Goal: Transaction & Acquisition: Book appointment/travel/reservation

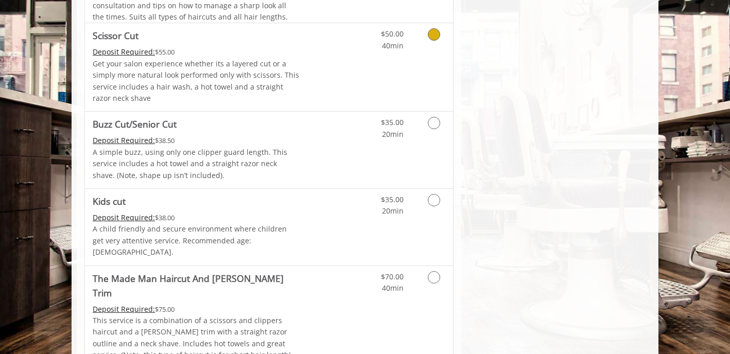
scroll to position [700, 0]
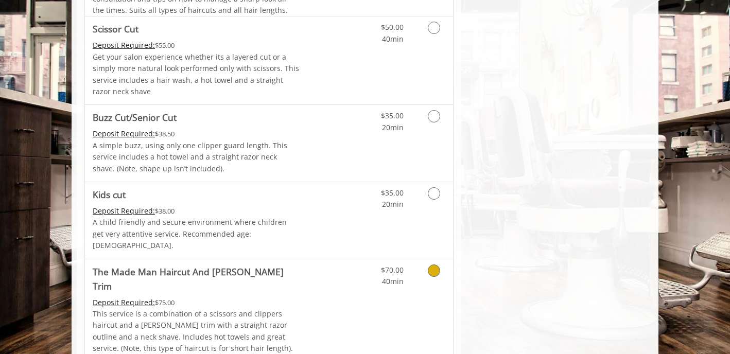
click at [433, 264] on icon "Grooming services" at bounding box center [434, 270] width 12 height 12
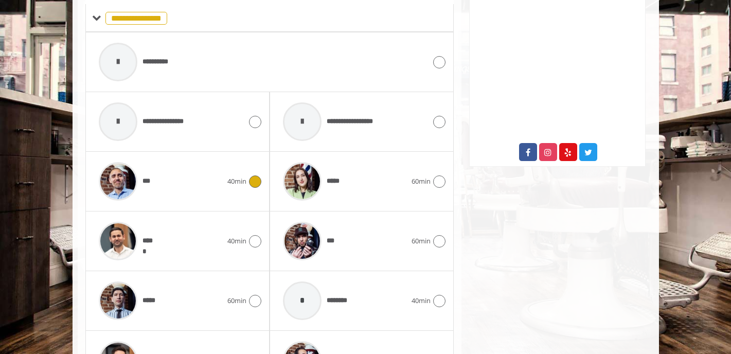
scroll to position [478, 0]
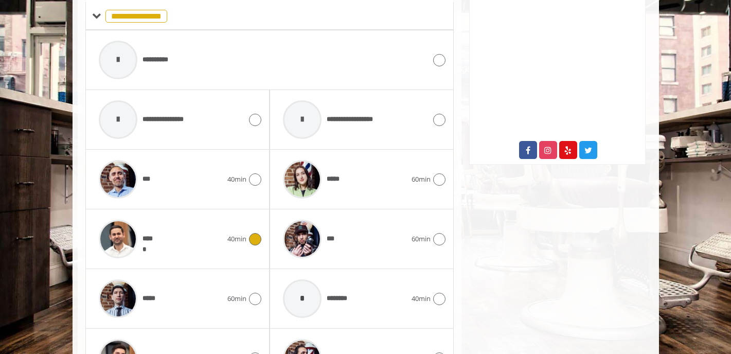
click at [256, 233] on icon at bounding box center [255, 239] width 12 height 12
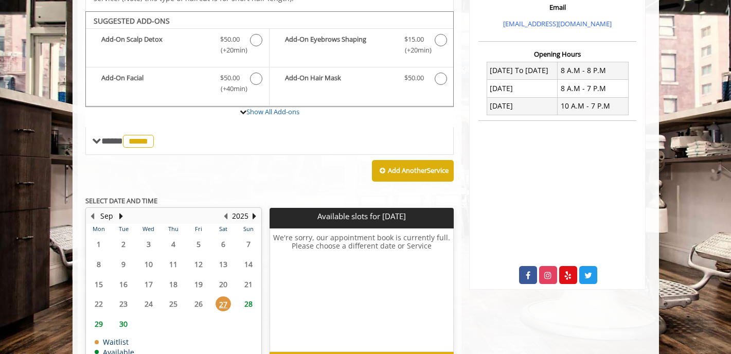
scroll to position [350, 0]
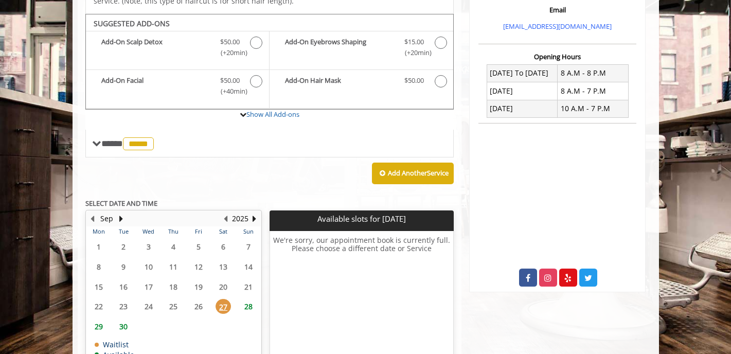
click at [246, 299] on span "28" at bounding box center [248, 306] width 15 height 15
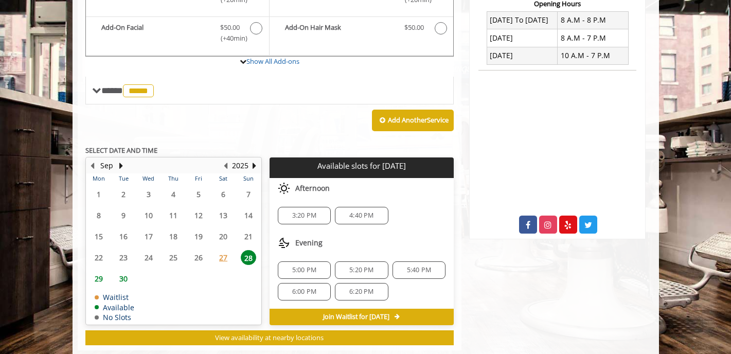
scroll to position [411, 0]
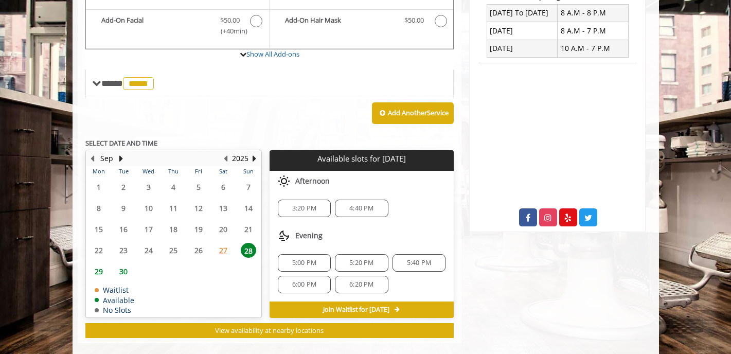
click at [302, 204] on span "3:20 PM" at bounding box center [304, 208] width 24 height 8
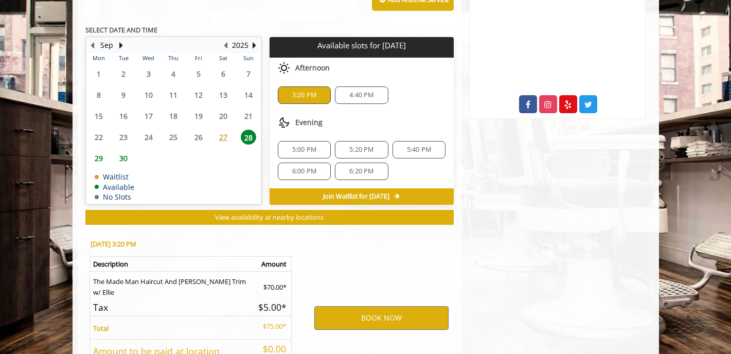
scroll to position [596, 0]
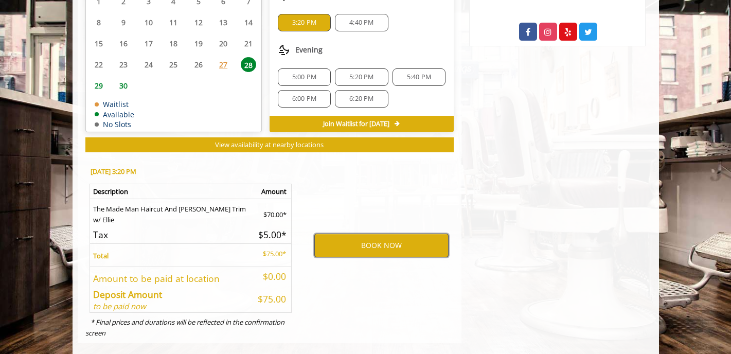
click at [363, 236] on button "BOOK NOW" at bounding box center [381, 246] width 134 height 24
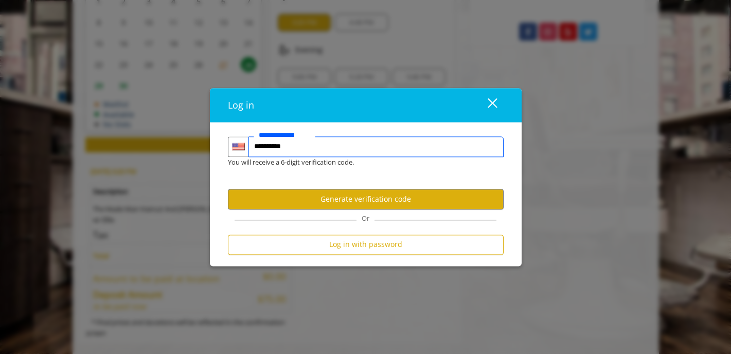
type input "**********"
click at [496, 102] on div "close" at bounding box center [486, 104] width 21 height 15
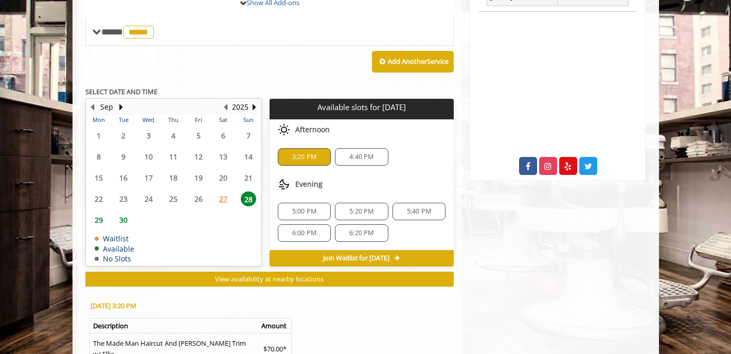
scroll to position [472, 0]
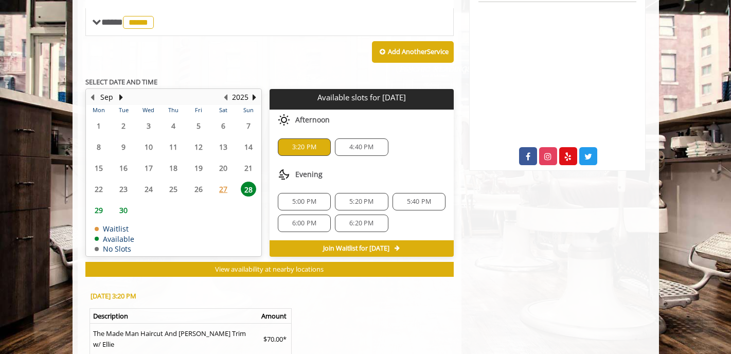
click at [301, 143] on span "3:20 PM" at bounding box center [304, 147] width 24 height 8
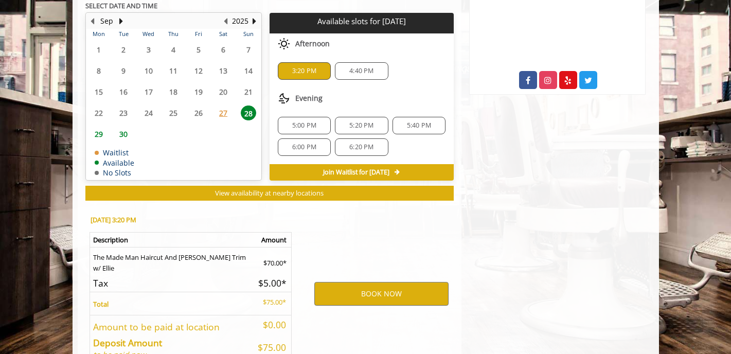
scroll to position [560, 0]
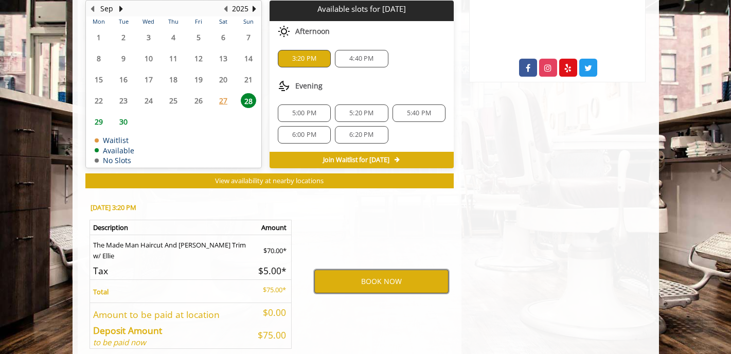
click at [386, 270] on button "BOOK NOW" at bounding box center [381, 282] width 134 height 24
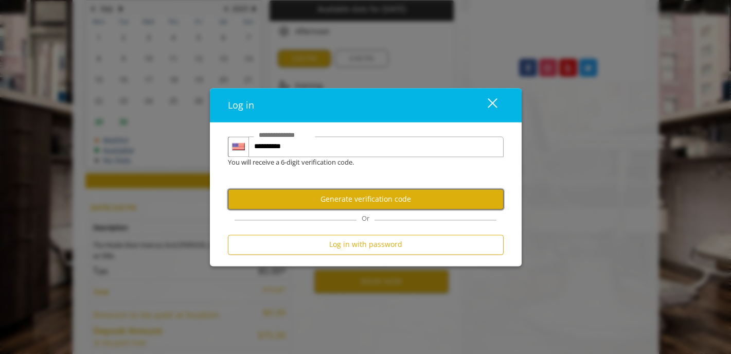
click at [348, 198] on button "Generate verification code" at bounding box center [366, 199] width 276 height 20
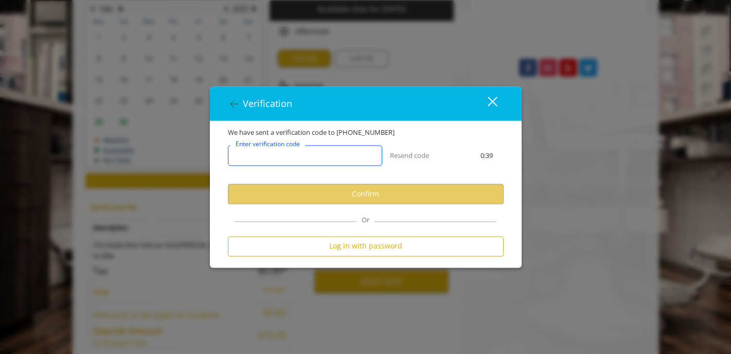
click at [321, 162] on input "Enter verification code" at bounding box center [305, 156] width 154 height 21
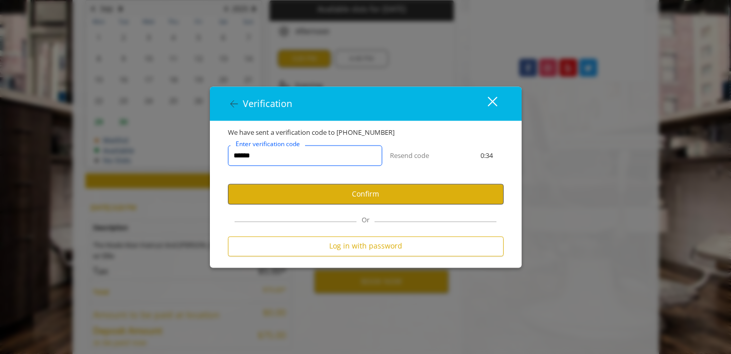
type input "******"
click at [334, 201] on button "Confirm" at bounding box center [366, 194] width 276 height 20
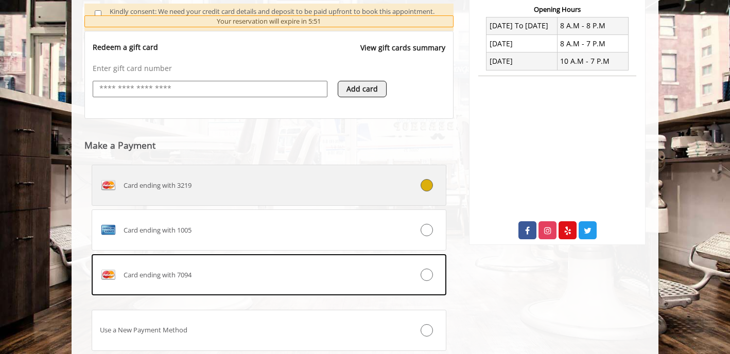
scroll to position [399, 0]
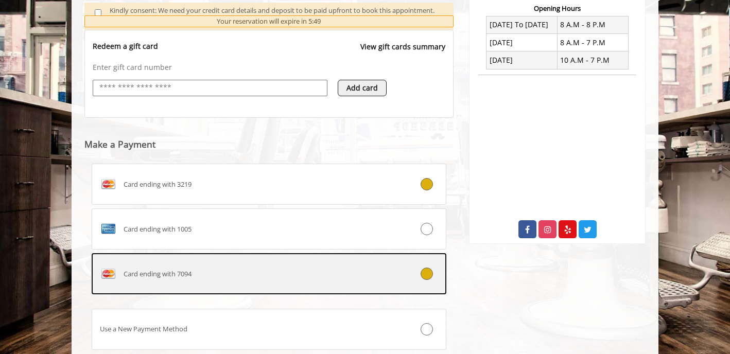
click at [423, 273] on icon at bounding box center [426, 274] width 12 height 12
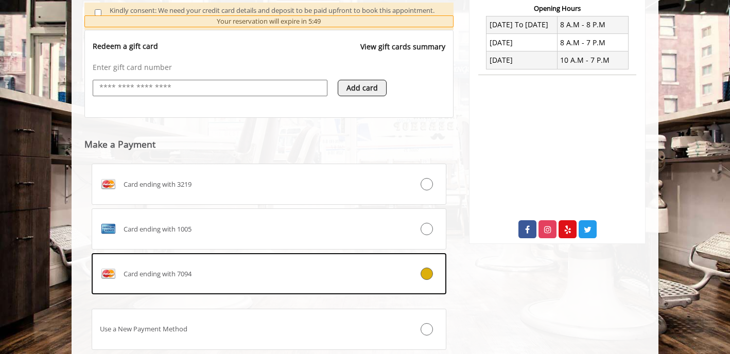
scroll to position [447, 0]
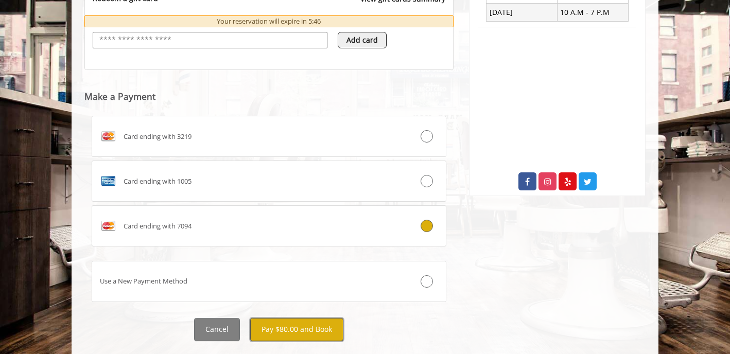
click at [296, 330] on button "Pay $80.00 and Book" at bounding box center [296, 329] width 93 height 23
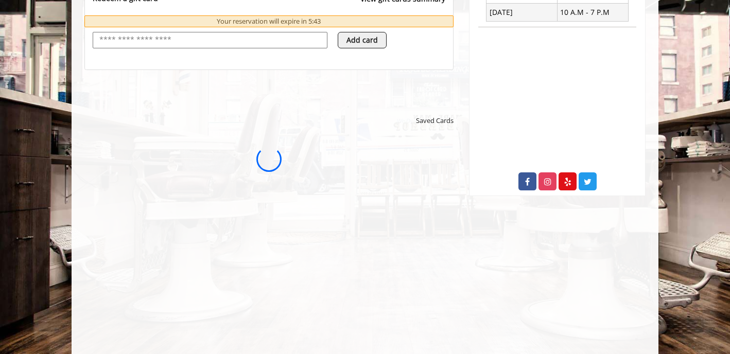
scroll to position [0, 0]
